Goal: Task Accomplishment & Management: Manage account settings

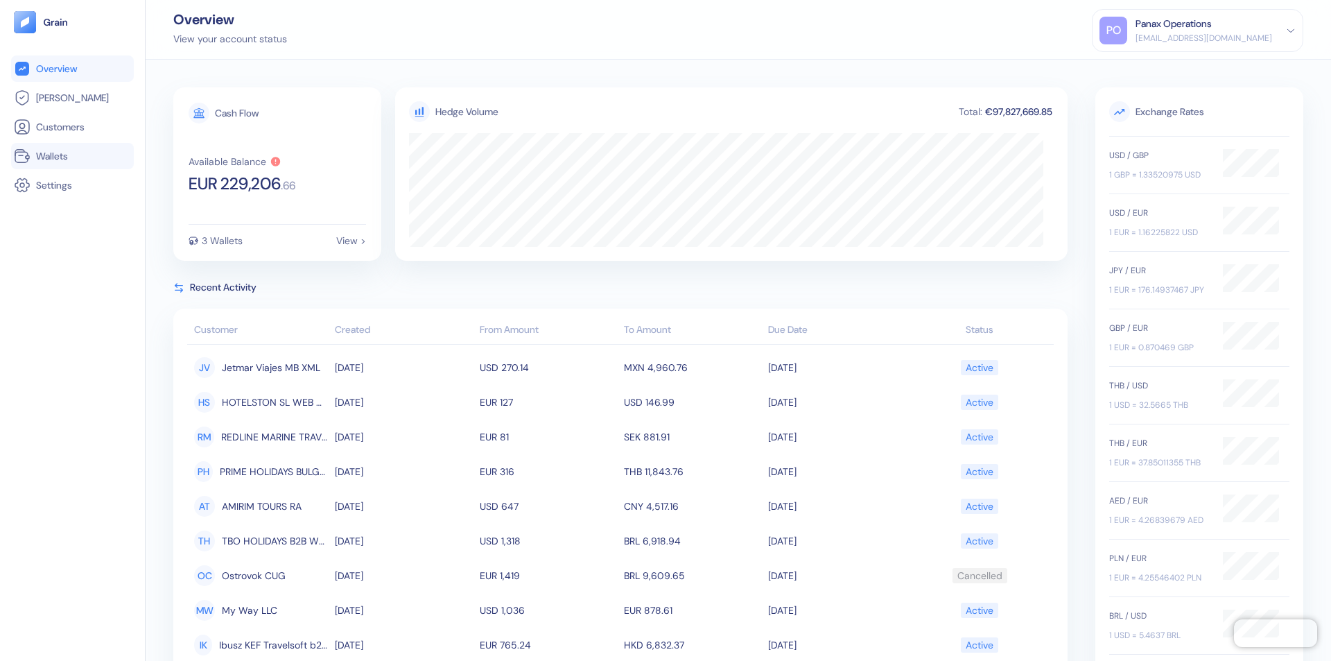
click at [72, 156] on link "Wallets" at bounding box center [72, 156] width 117 height 17
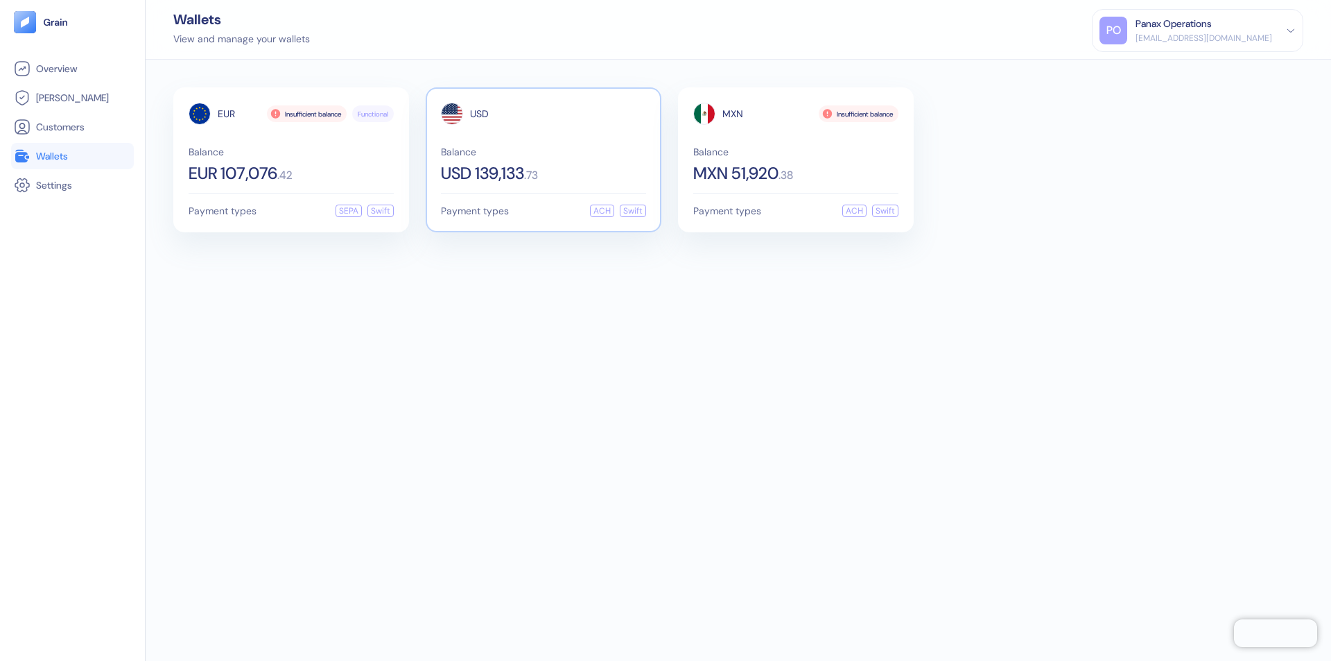
click at [479, 114] on span "USD" at bounding box center [479, 114] width 19 height 10
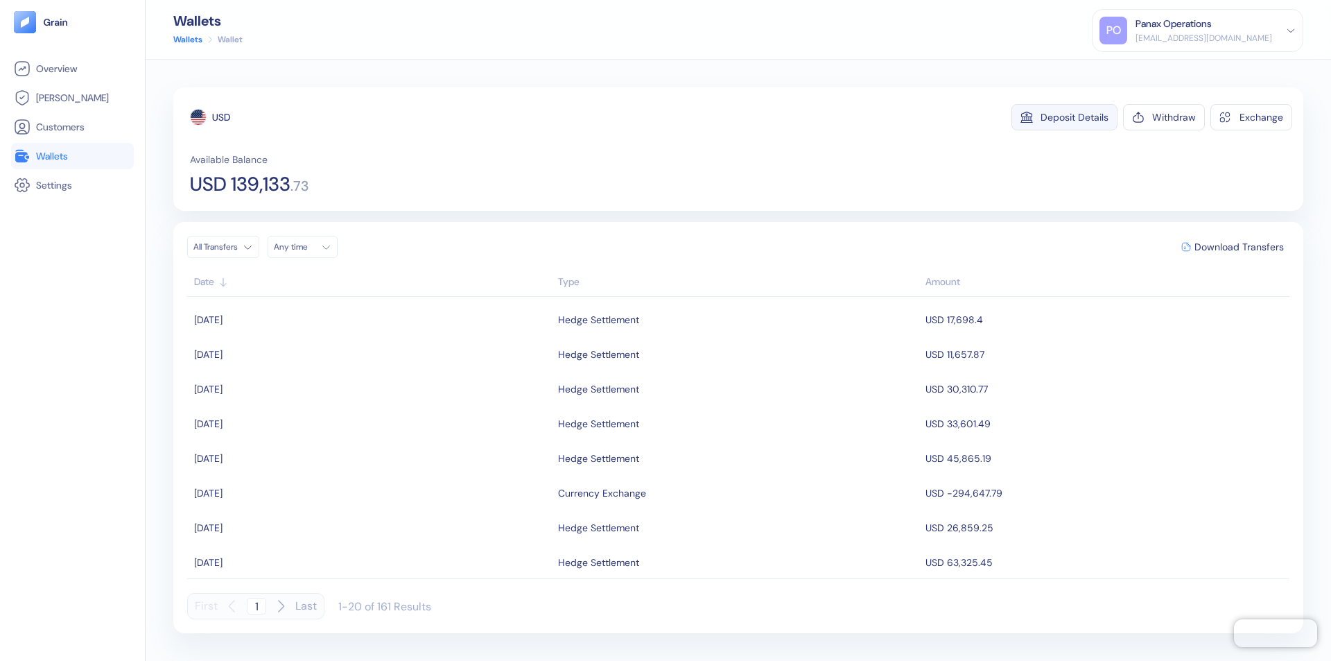
click at [1075, 117] on div "Deposit Details" at bounding box center [1075, 117] width 68 height 10
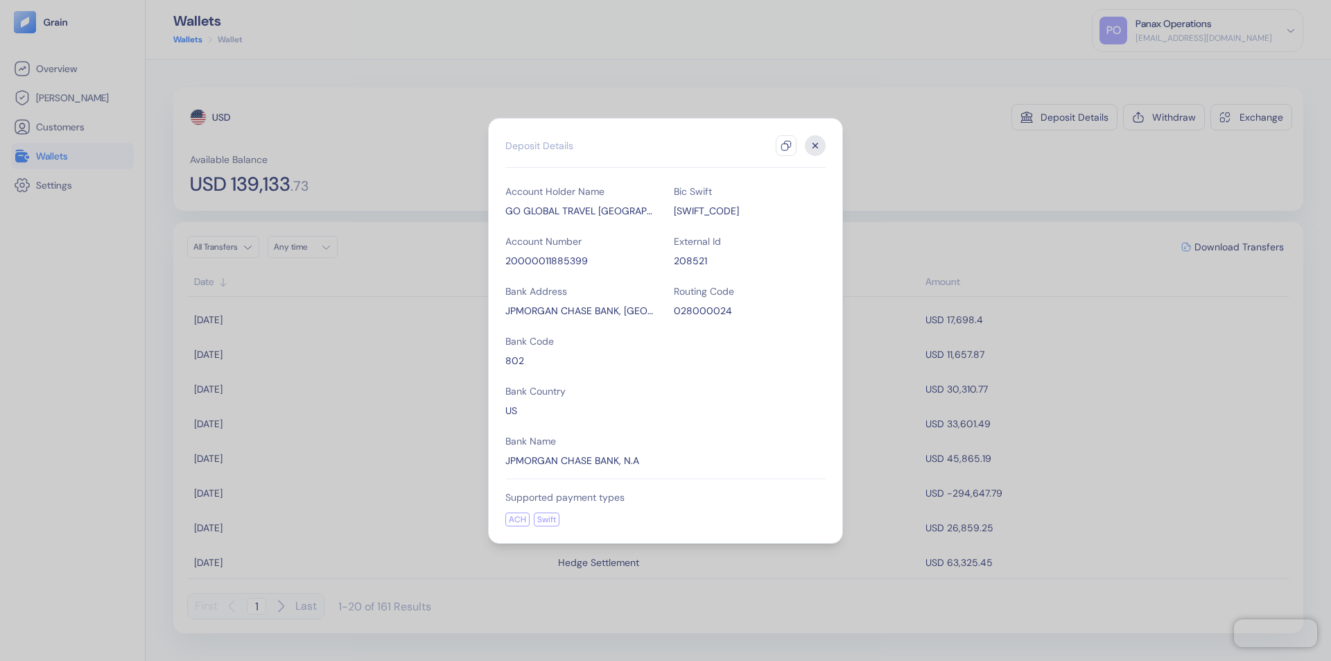
click at [786, 146] on icon "button" at bounding box center [786, 145] width 11 height 11
click at [815, 146] on icon "button" at bounding box center [815, 145] width 5 height 5
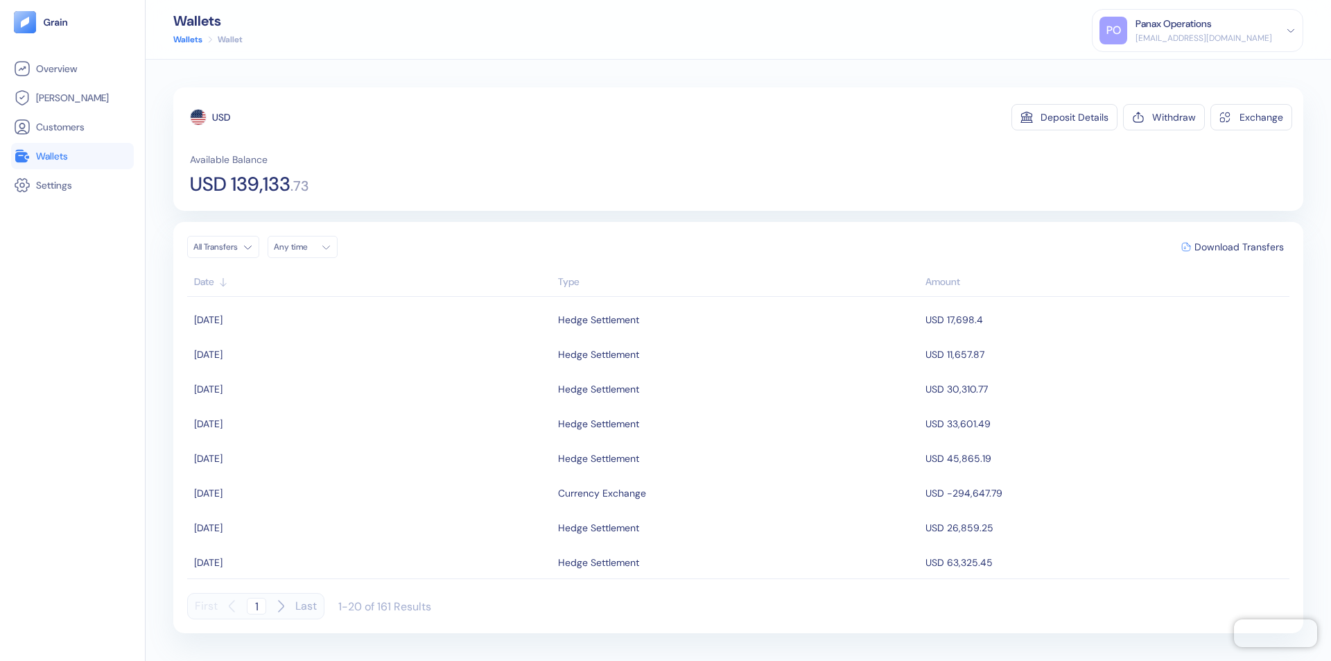
click at [306, 247] on div "Any time" at bounding box center [295, 246] width 42 height 11
click at [322, 357] on button "15" at bounding box center [321, 357] width 17 height 17
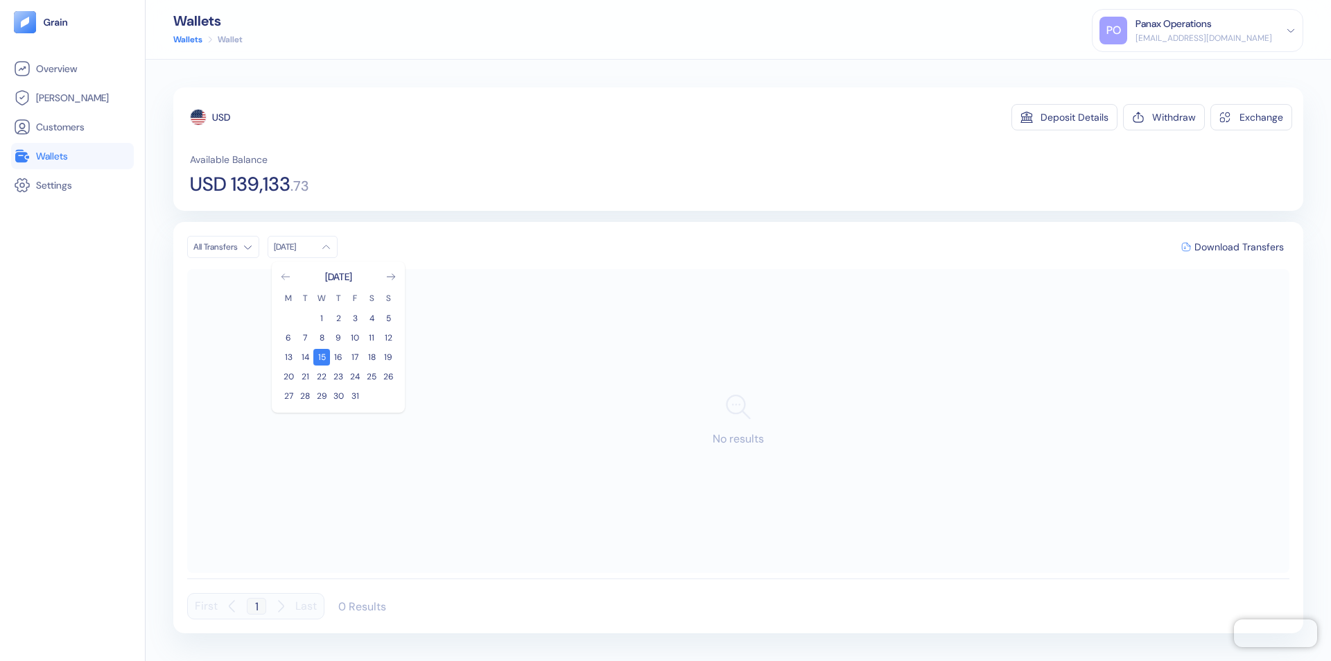
click at [286, 277] on icon "Go to previous month" at bounding box center [286, 277] width 8 height 6
click at [288, 357] on button "15" at bounding box center [288, 357] width 17 height 17
click at [221, 117] on div "USD" at bounding box center [221, 117] width 18 height 14
click at [1239, 247] on span "Download Transfers" at bounding box center [1239, 247] width 89 height 10
click at [72, 156] on link "Wallets" at bounding box center [72, 156] width 117 height 17
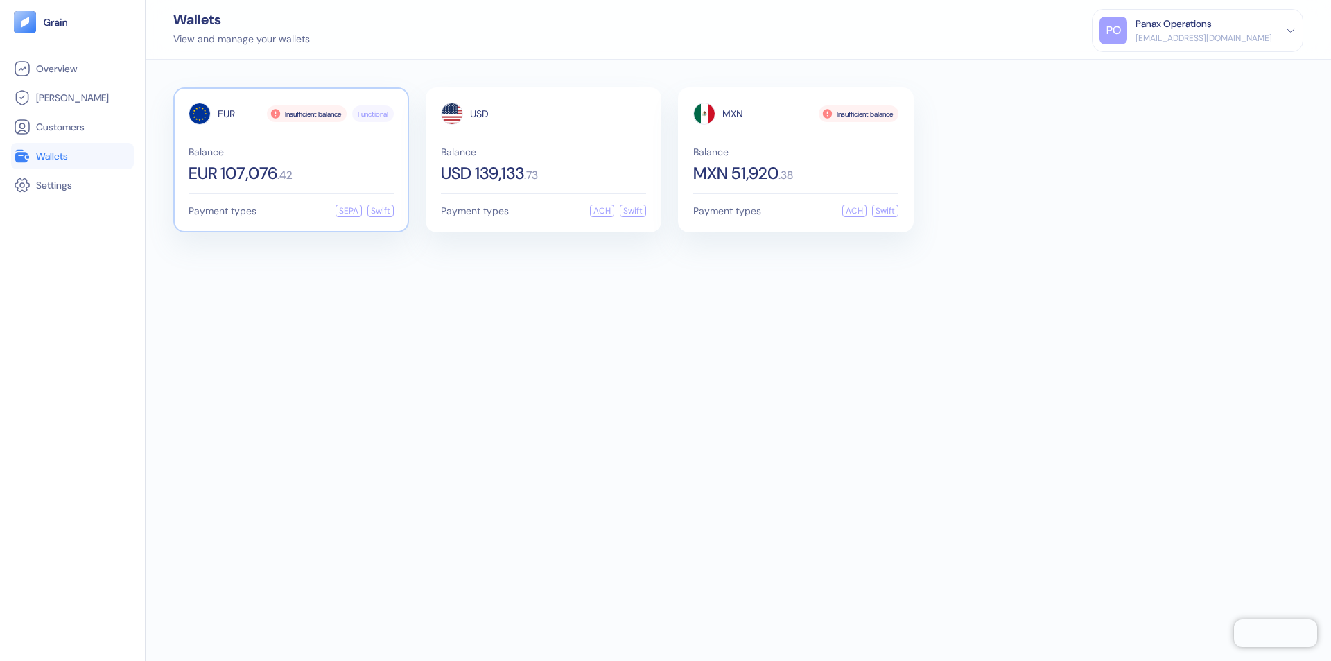
click at [226, 114] on span "EUR" at bounding box center [226, 114] width 17 height 10
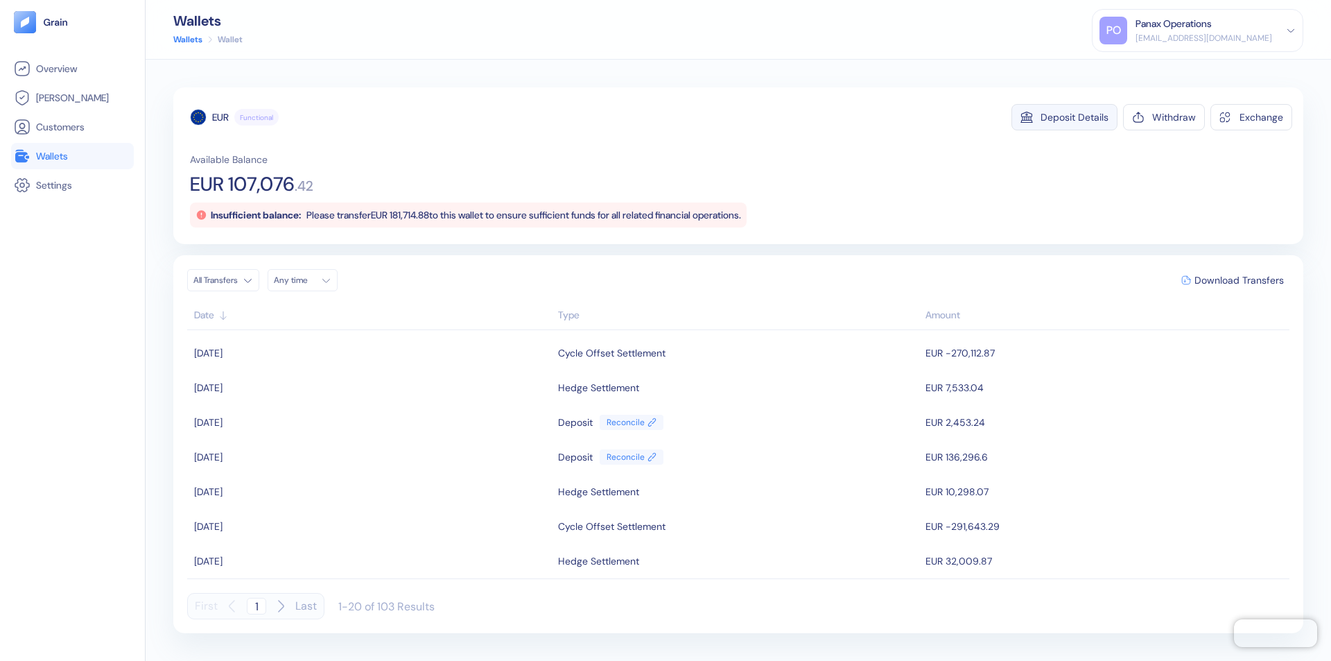
click at [1075, 117] on div "Deposit Details" at bounding box center [1075, 117] width 68 height 10
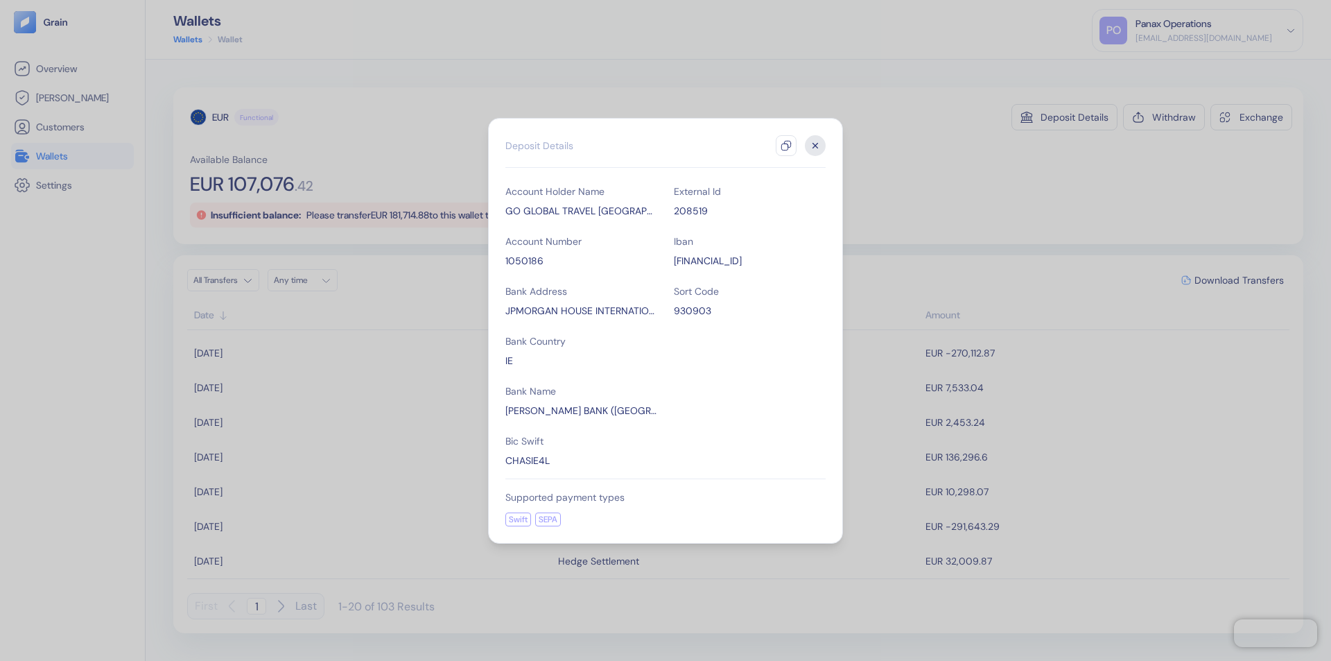
click at [786, 146] on icon "button" at bounding box center [786, 145] width 11 height 11
click at [815, 146] on icon "button" at bounding box center [815, 145] width 5 height 5
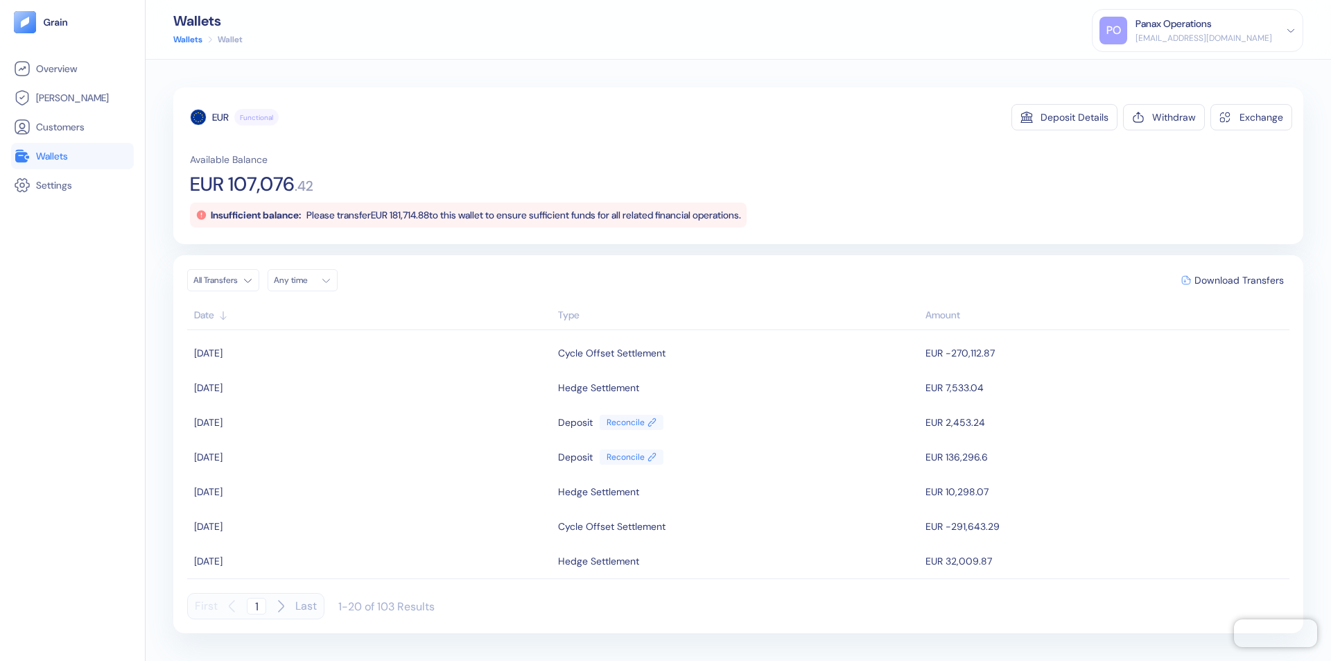
click at [306, 280] on div "Any time" at bounding box center [295, 280] width 42 height 11
click at [322, 390] on button "15" at bounding box center [321, 390] width 17 height 17
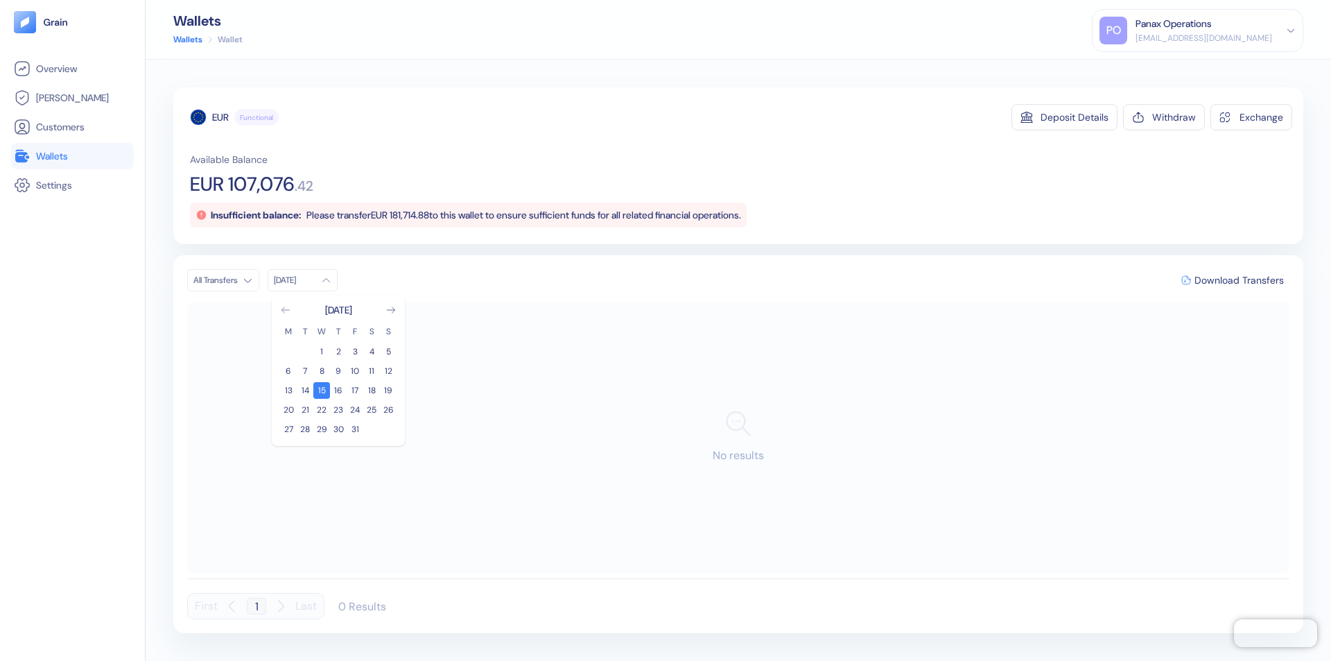
click at [286, 310] on icon "Go to previous month" at bounding box center [286, 310] width 8 height 6
click at [288, 390] on button "15" at bounding box center [288, 390] width 17 height 17
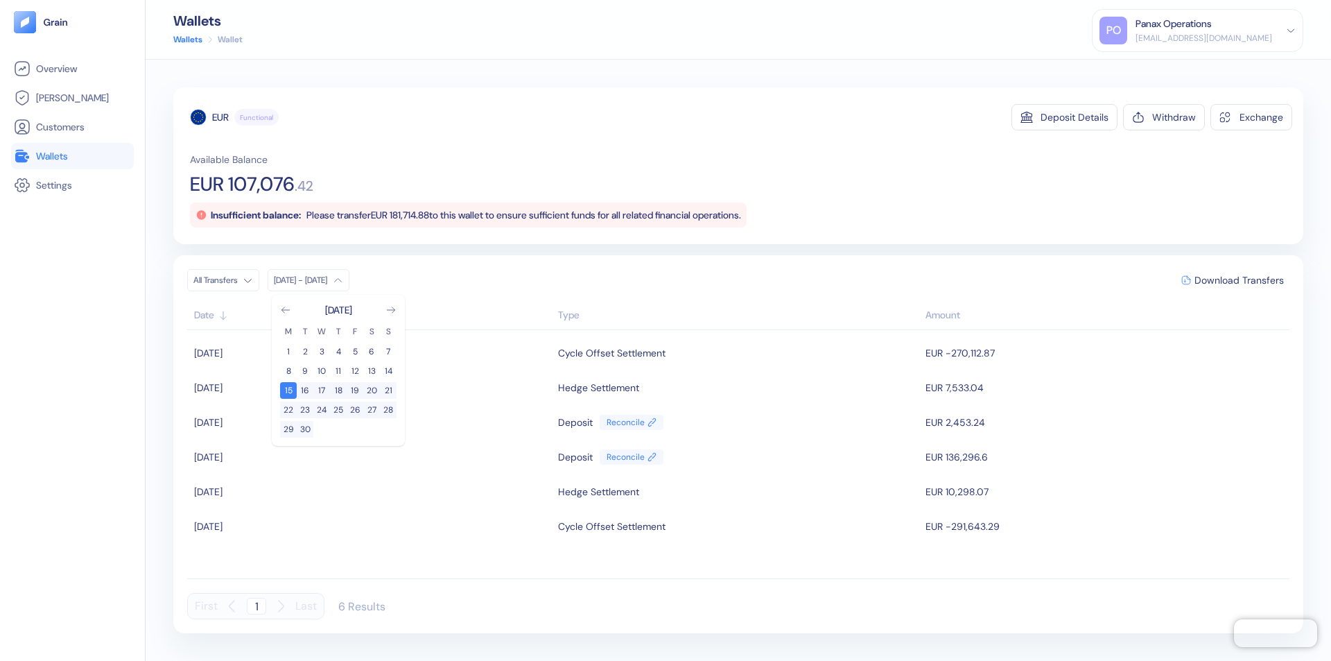
click at [220, 117] on div "EUR" at bounding box center [220, 117] width 17 height 14
click at [1239, 280] on span "Download Transfers" at bounding box center [1239, 280] width 89 height 10
click at [72, 156] on link "Wallets" at bounding box center [72, 156] width 117 height 17
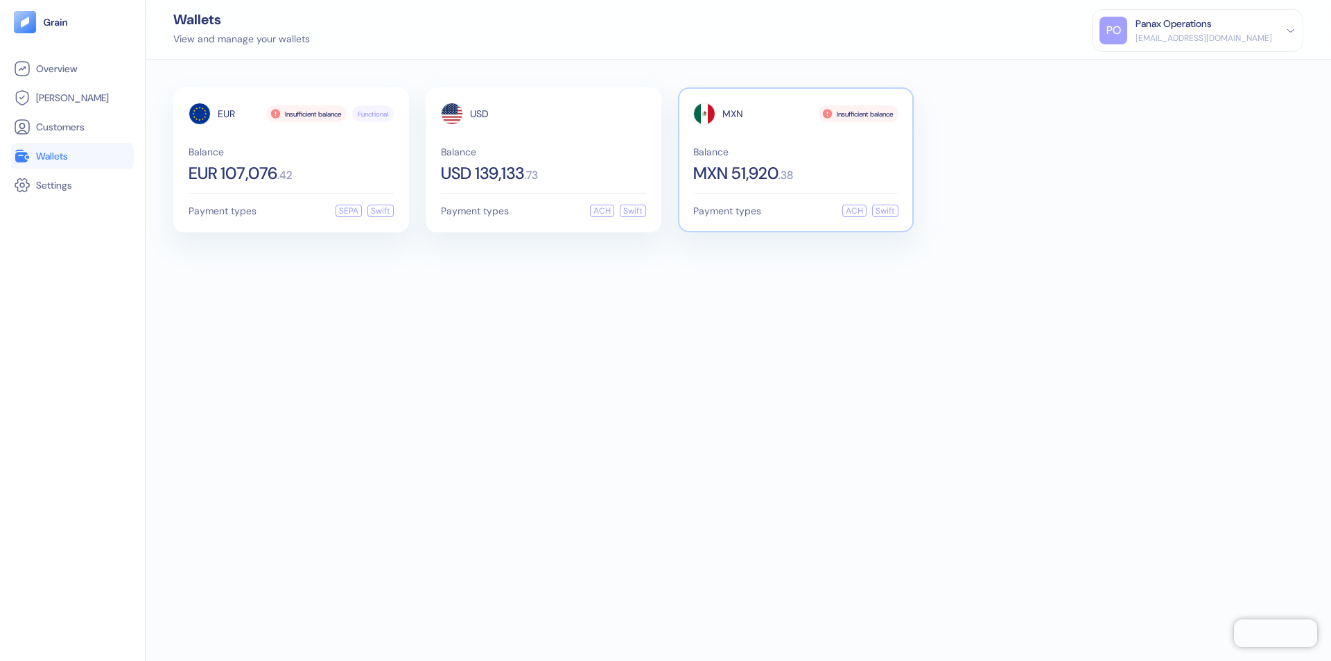
click at [733, 114] on span "MXN" at bounding box center [732, 114] width 21 height 10
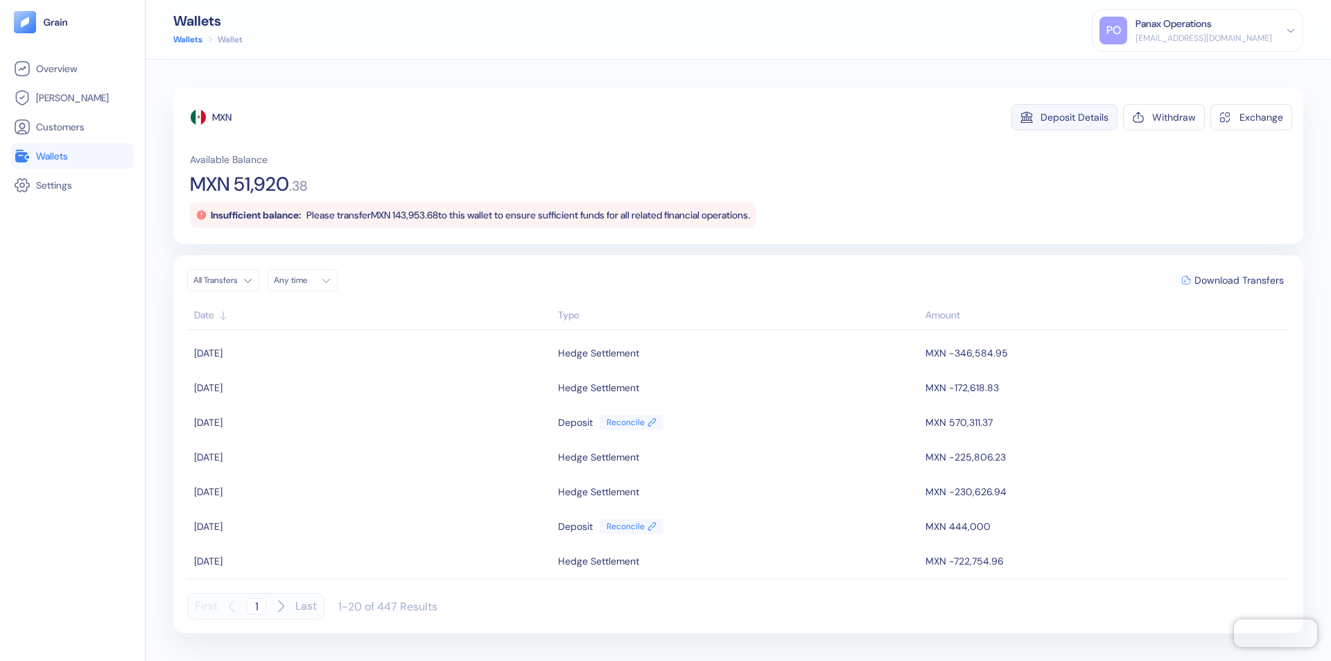
click at [1075, 117] on div "Deposit Details" at bounding box center [1075, 117] width 68 height 10
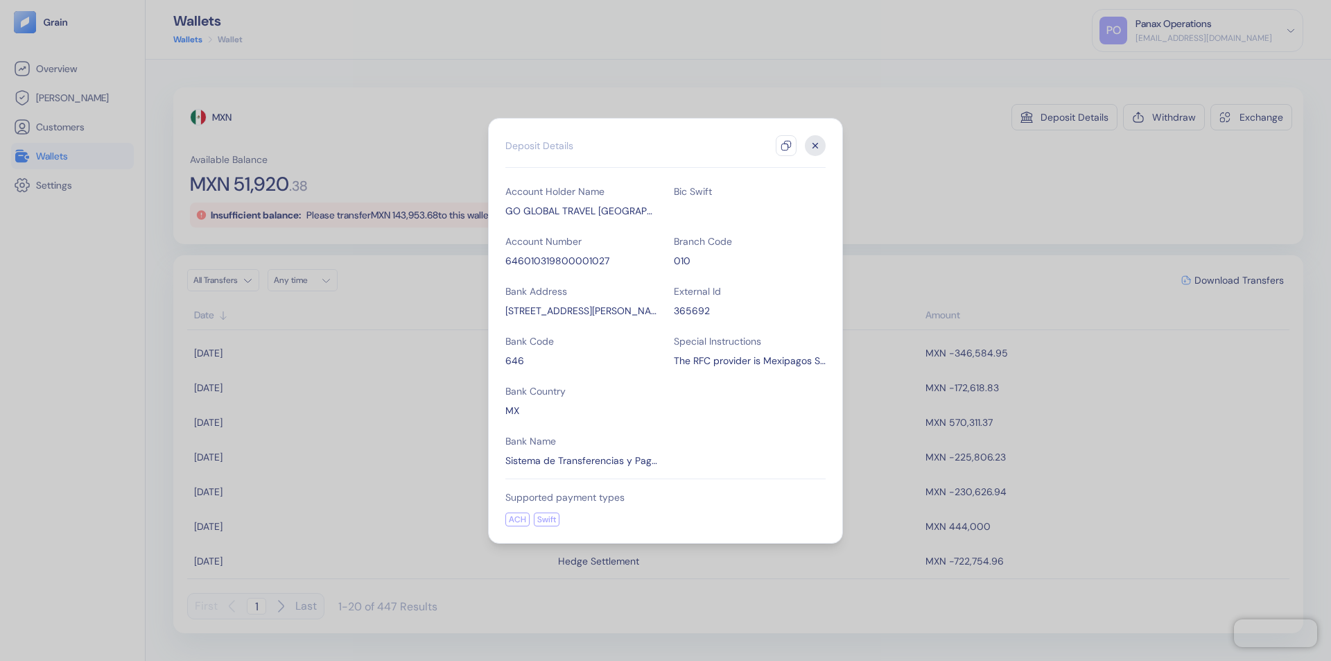
click at [786, 146] on icon "button" at bounding box center [786, 145] width 11 height 11
click at [815, 146] on icon "button" at bounding box center [815, 145] width 5 height 5
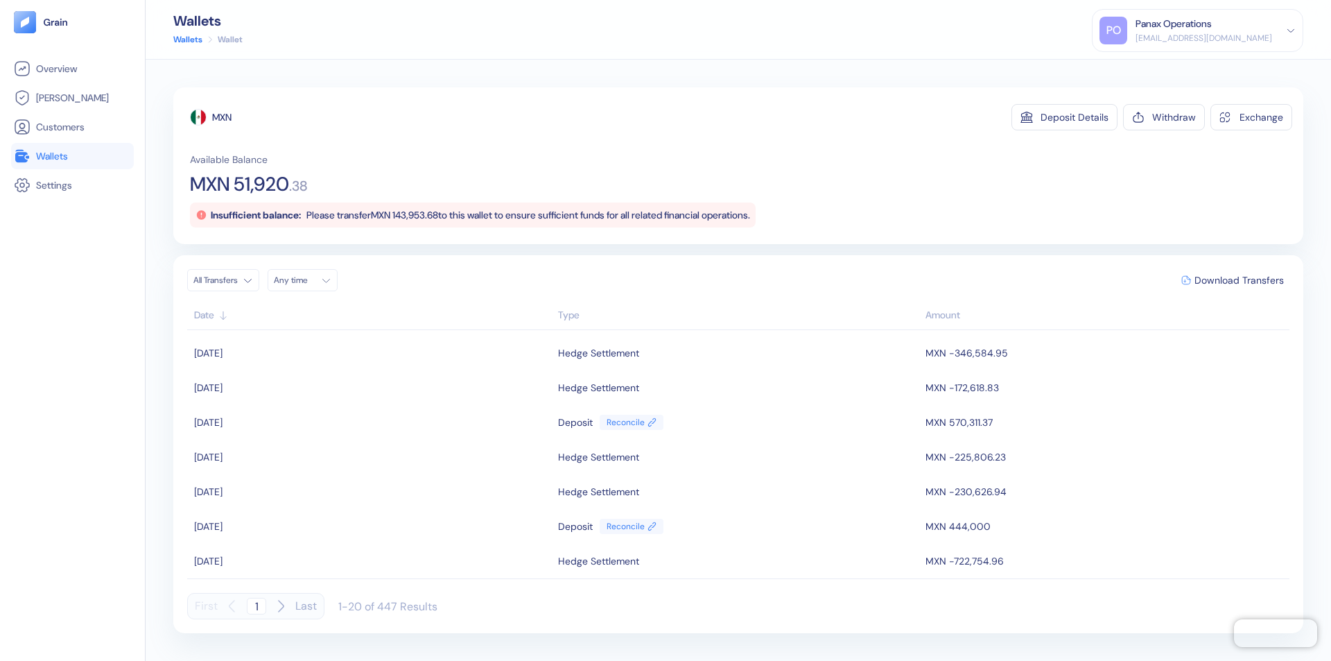
click at [306, 280] on div "Any time" at bounding box center [295, 280] width 42 height 11
click at [322, 390] on button "15" at bounding box center [321, 390] width 17 height 17
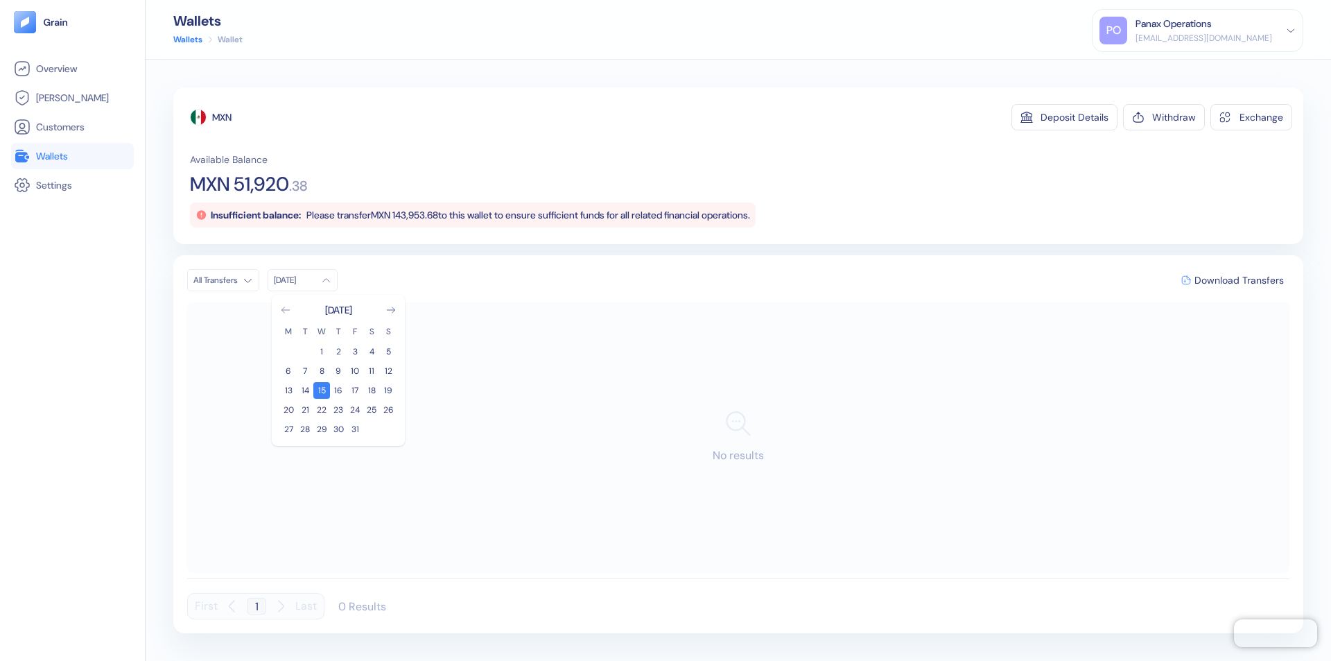
click at [286, 310] on icon "Go to previous month" at bounding box center [286, 310] width 8 height 6
click at [288, 390] on button "15" at bounding box center [288, 390] width 17 height 17
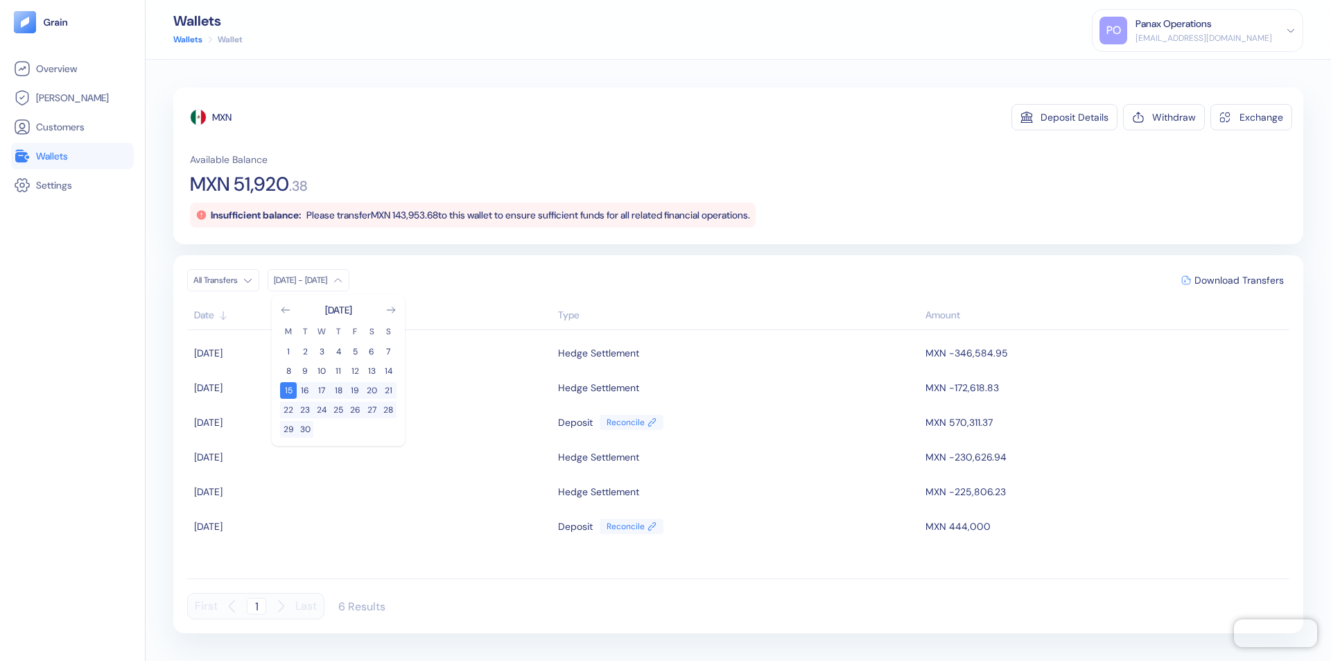
click at [223, 117] on div "MXN" at bounding box center [221, 117] width 19 height 14
click at [1239, 280] on span "Download Transfers" at bounding box center [1239, 280] width 89 height 10
click at [1212, 31] on div "Panax Operations" at bounding box center [1174, 24] width 76 height 15
click at [1156, 69] on div "Sign Out" at bounding box center [1137, 69] width 38 height 15
